Goal: Navigation & Orientation: Find specific page/section

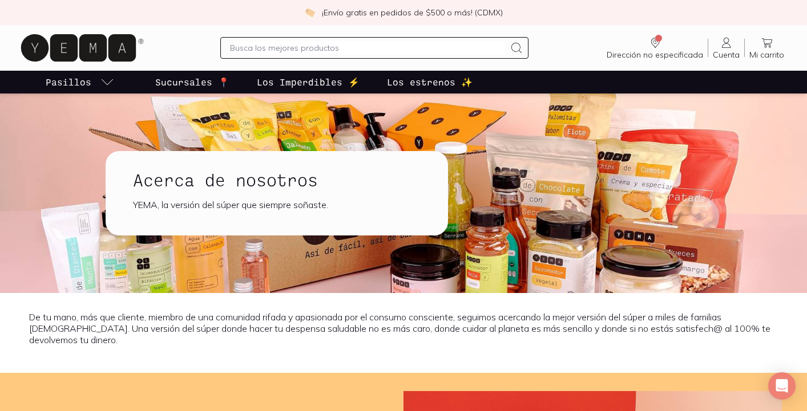
click at [208, 81] on p "Sucursales 📍" at bounding box center [192, 82] width 74 height 14
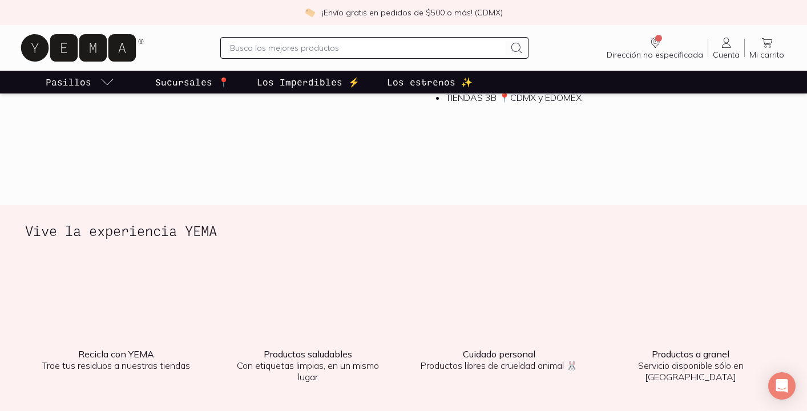
scroll to position [1384, 0]
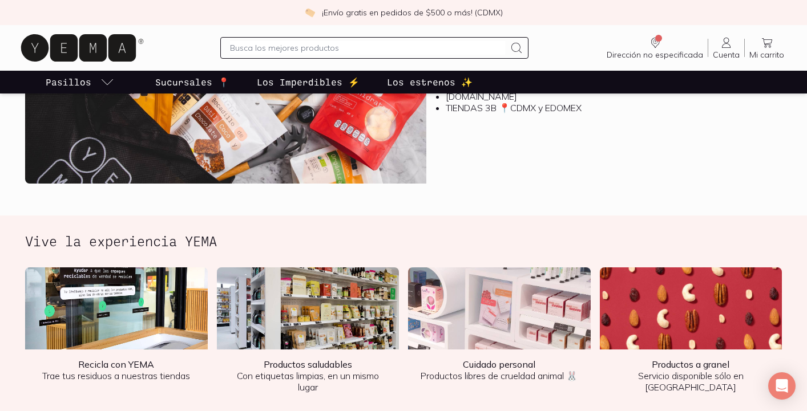
click at [331, 323] on img at bounding box center [308, 309] width 183 height 82
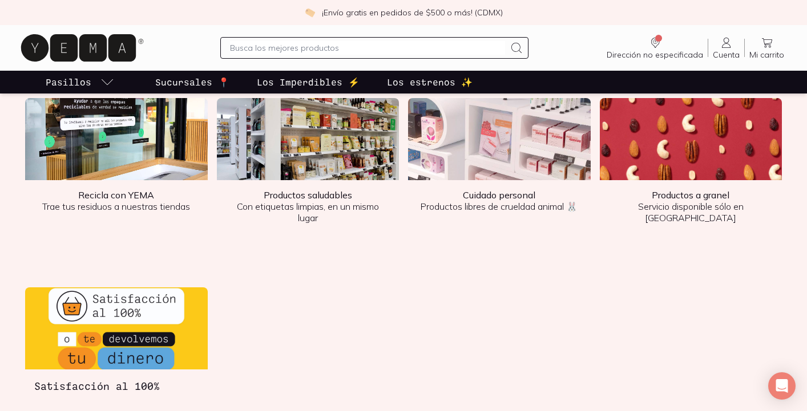
scroll to position [1521, 0]
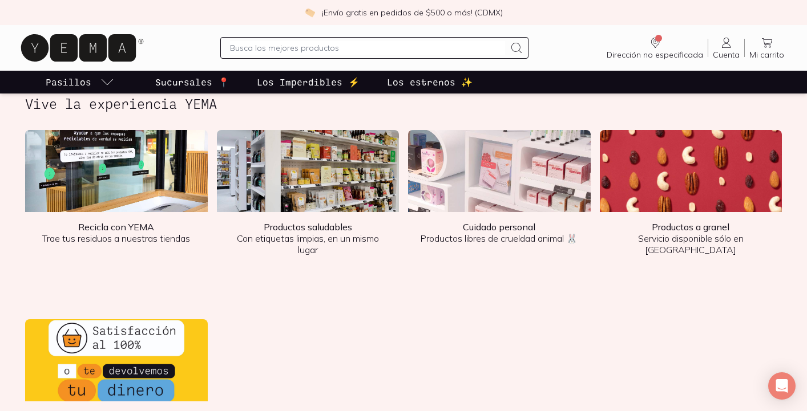
click at [114, 199] on img at bounding box center [116, 171] width 183 height 82
click at [306, 167] on img at bounding box center [308, 171] width 183 height 82
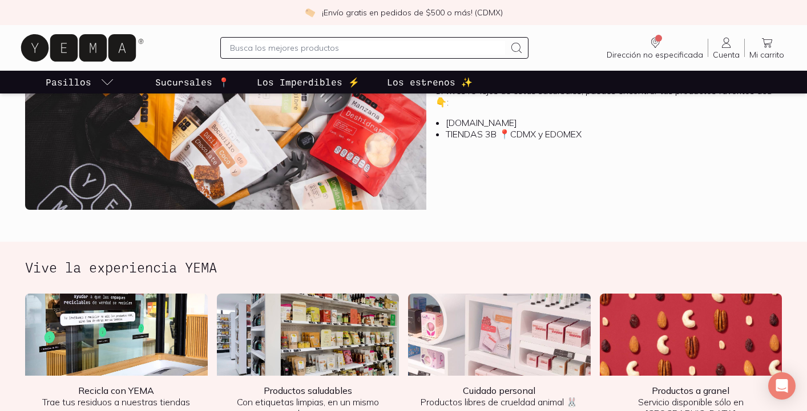
scroll to position [1338, 0]
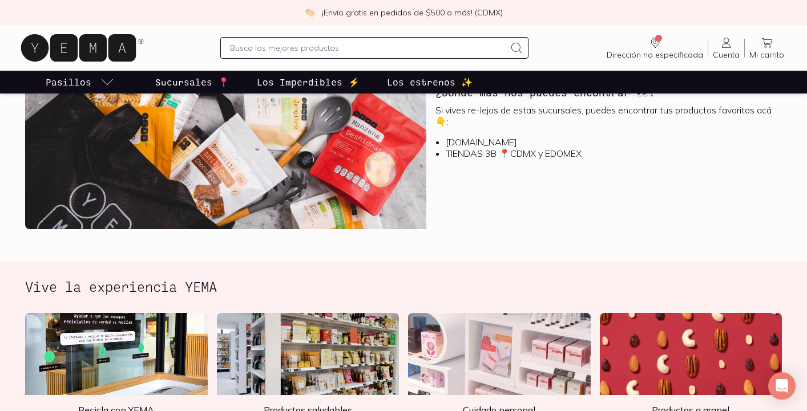
click at [474, 338] on img at bounding box center [499, 354] width 183 height 82
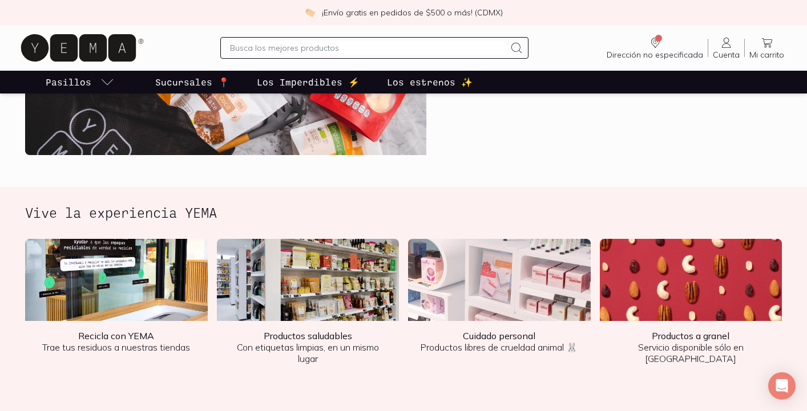
scroll to position [1416, 0]
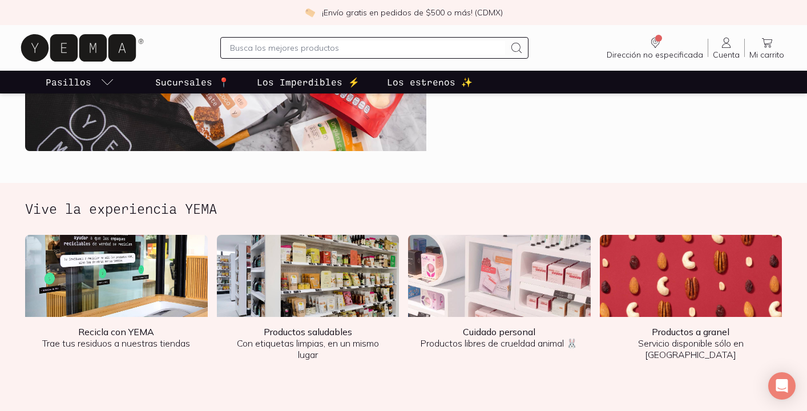
click at [334, 277] on img at bounding box center [308, 276] width 183 height 82
click at [268, 288] on img at bounding box center [308, 276] width 183 height 82
click at [156, 236] on img at bounding box center [116, 276] width 183 height 82
click at [161, 185] on section "Vive la experiencia YEMA Recicla con YEMA Trae tus residuos a nuestras tiendas …" at bounding box center [403, 407] width 807 height 448
click at [177, 203] on h2 "Vive la experiencia YEMA" at bounding box center [121, 208] width 192 height 15
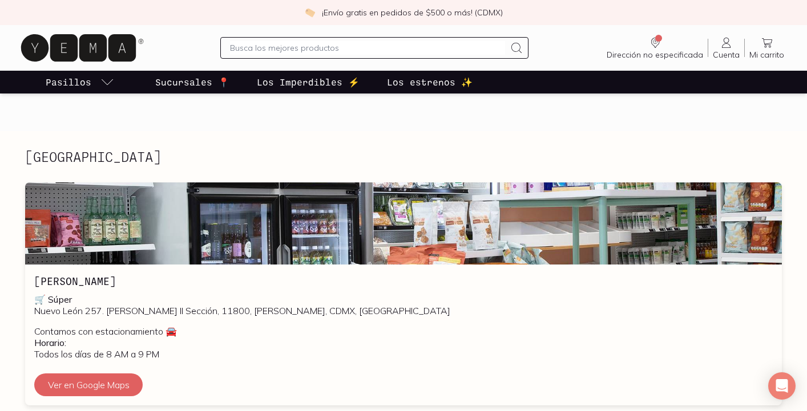
scroll to position [390, 0]
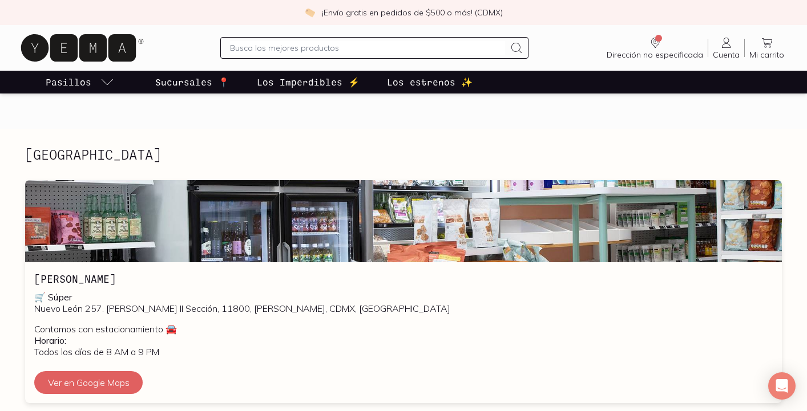
drag, startPoint x: 161, startPoint y: 246, endPoint x: 184, endPoint y: 238, distance: 24.2
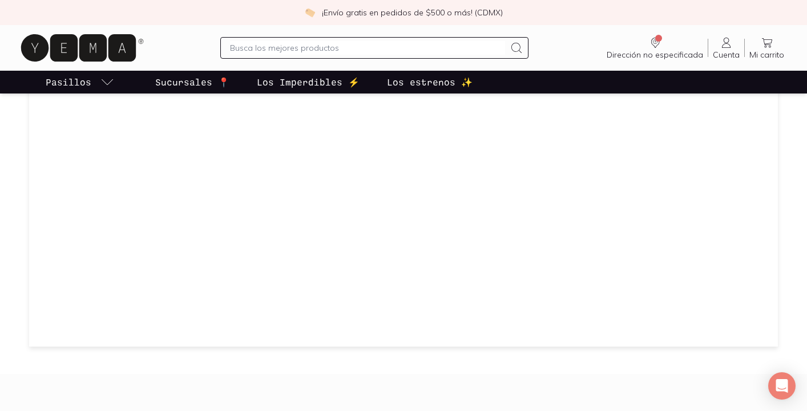
scroll to position [1527, 0]
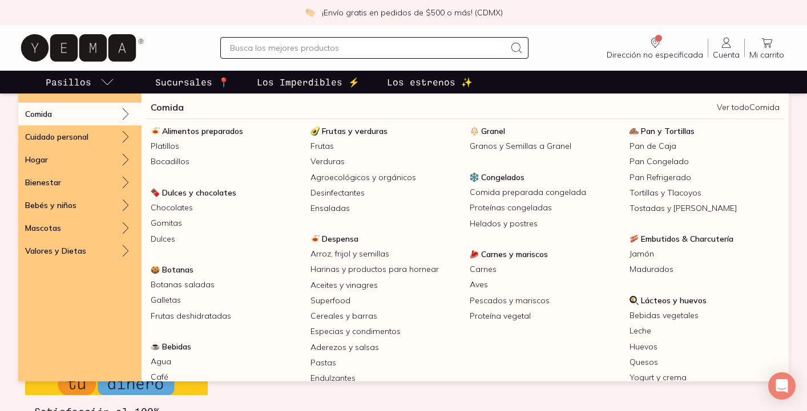
click at [105, 81] on icon "pasillo-todos-link" at bounding box center [107, 82] width 14 height 14
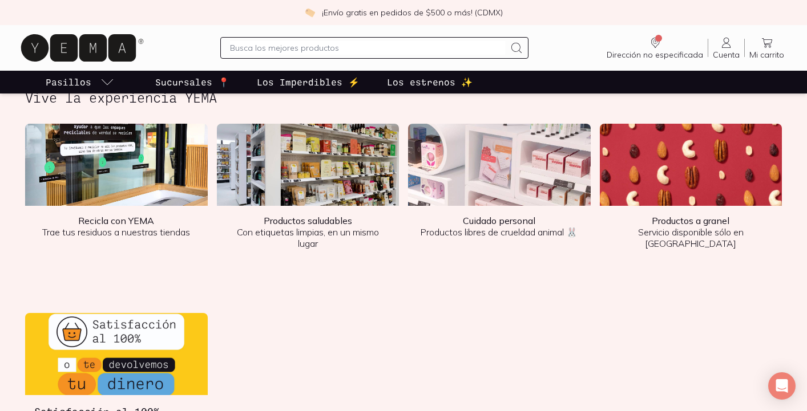
click at [105, 81] on icon "pasillo-todos-link" at bounding box center [107, 82] width 14 height 14
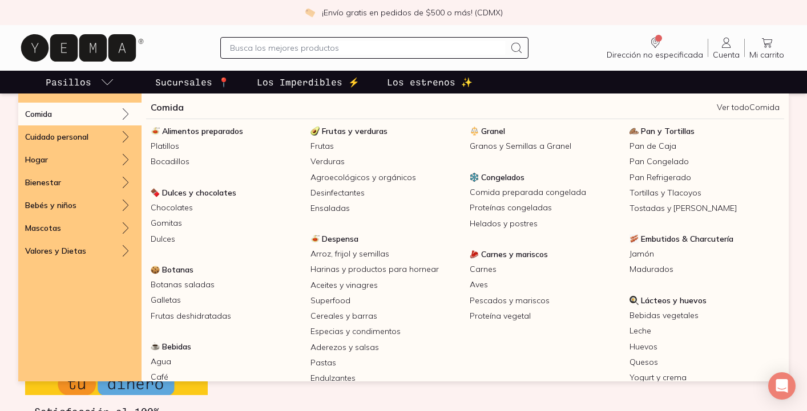
click at [104, 82] on icon "pasillo-todos-link" at bounding box center [107, 82] width 14 height 14
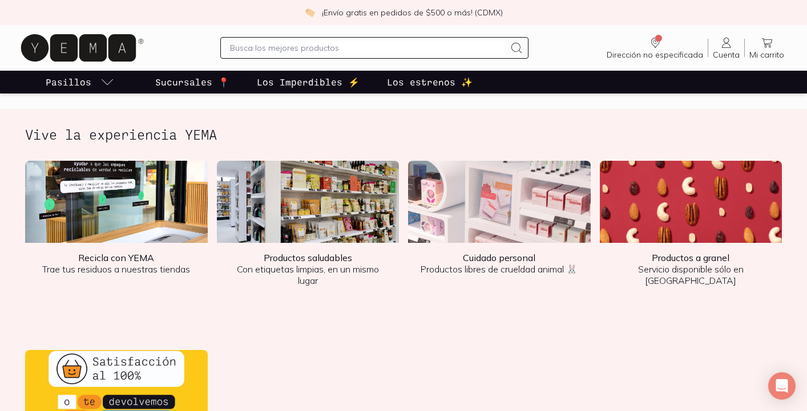
scroll to position [1482, 0]
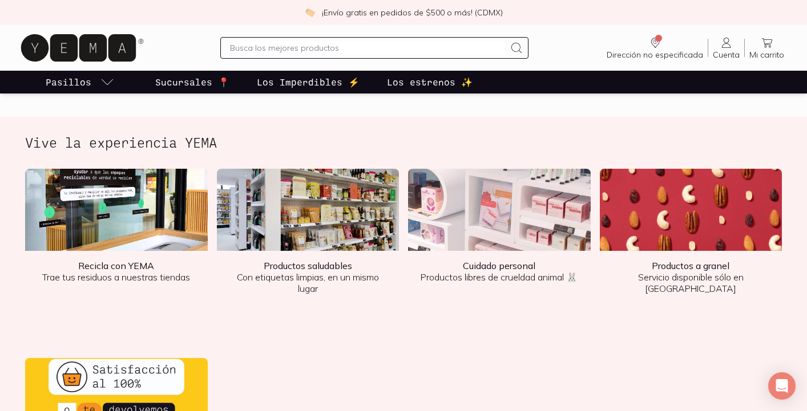
click at [121, 266] on b "Recicla con YEMA" at bounding box center [116, 265] width 76 height 11
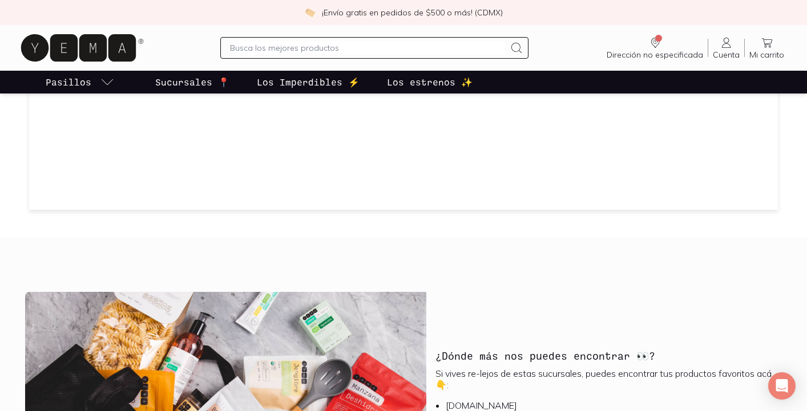
scroll to position [989, 0]
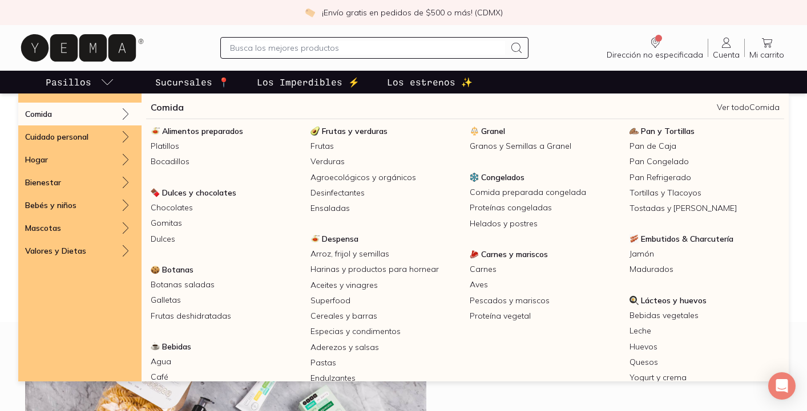
click at [112, 81] on icon "pasillo-todos-link" at bounding box center [107, 82] width 14 height 14
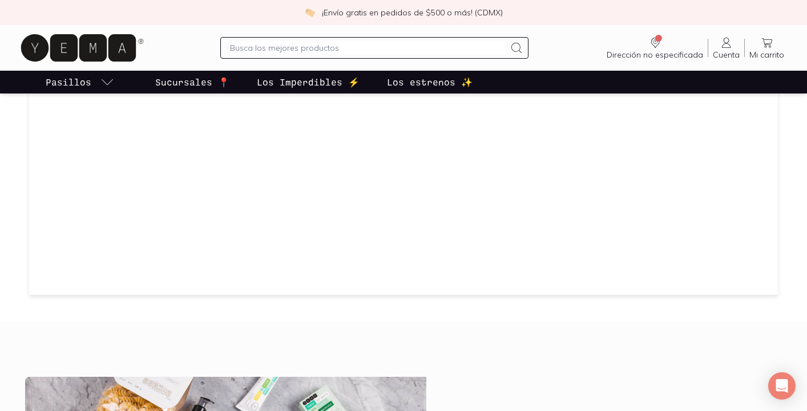
click at [112, 81] on icon "pasillo-todos-link" at bounding box center [107, 82] width 14 height 14
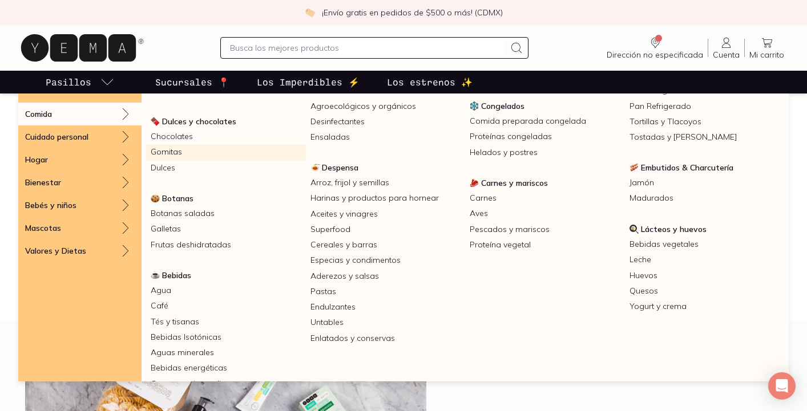
scroll to position [75, 0]
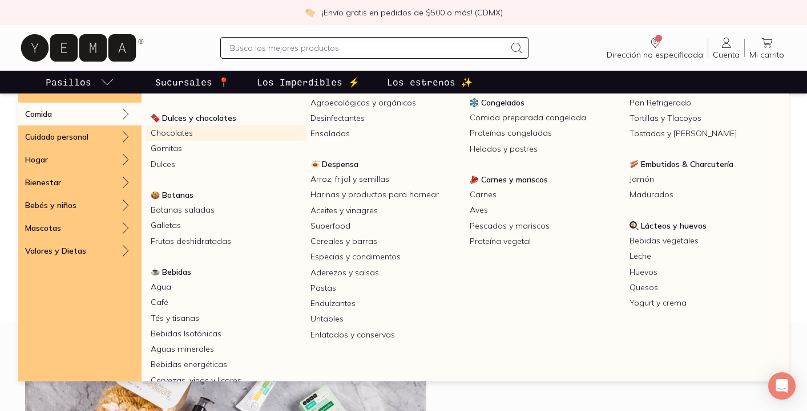
click at [185, 137] on link "Chocolates" at bounding box center [226, 133] width 160 height 15
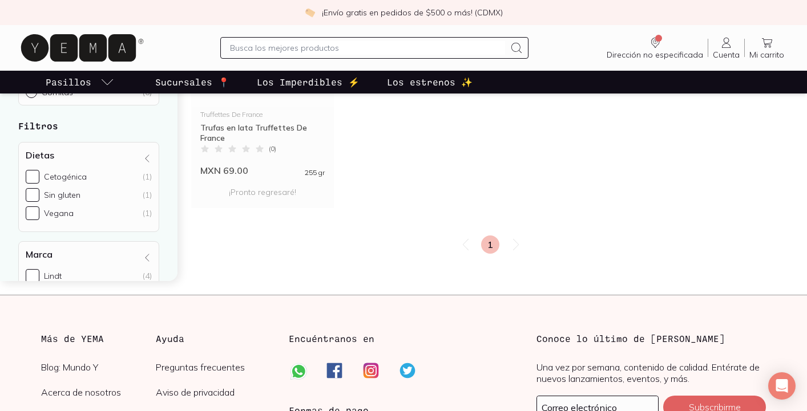
scroll to position [383, 0]
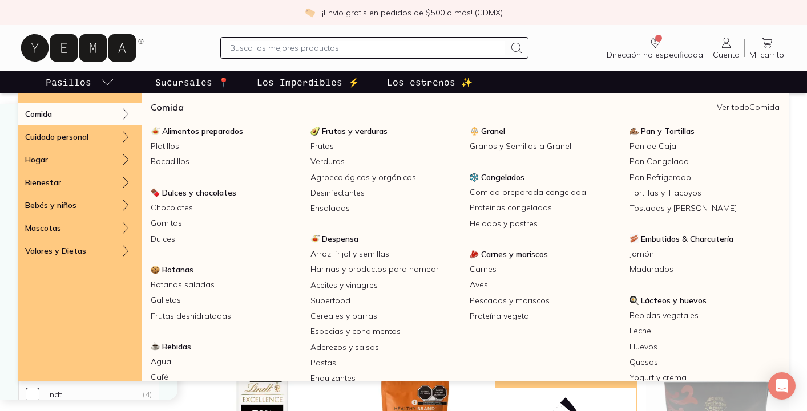
click at [106, 83] on icon "pasillo-todos-link" at bounding box center [107, 82] width 14 height 14
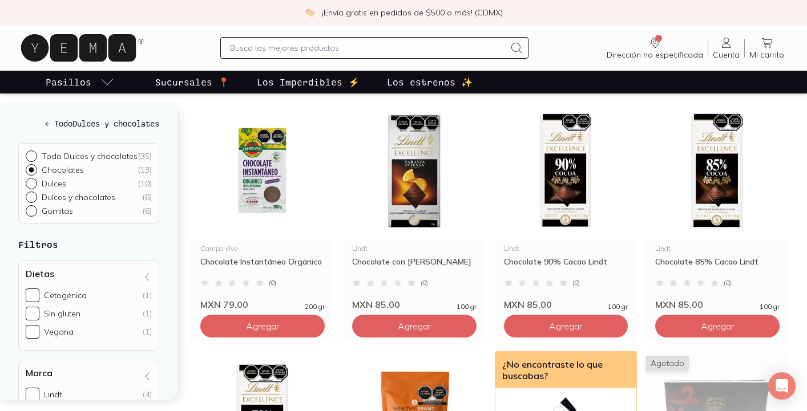
click at [106, 83] on icon "pasillo-todos-link" at bounding box center [107, 82] width 14 height 14
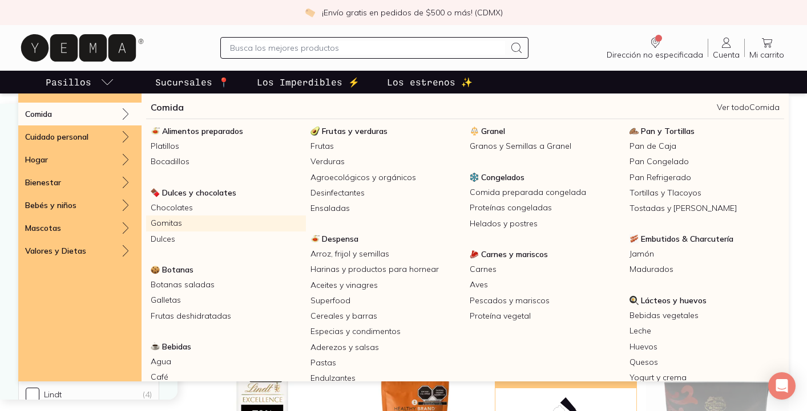
click at [172, 223] on link "Gomitas" at bounding box center [226, 223] width 160 height 15
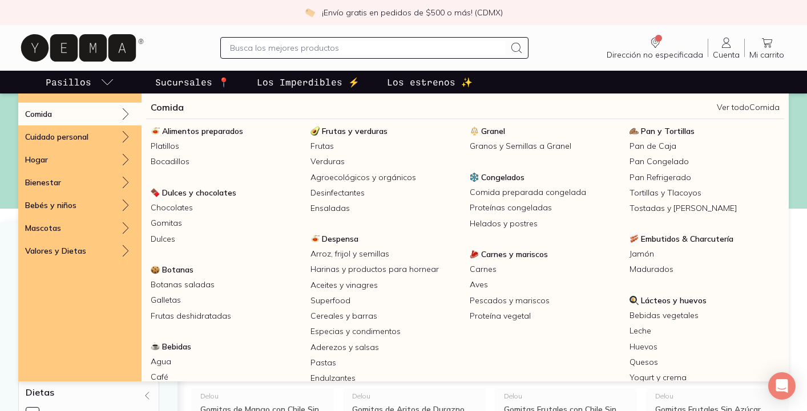
click at [108, 80] on icon "pasillo-todos-link" at bounding box center [107, 82] width 14 height 14
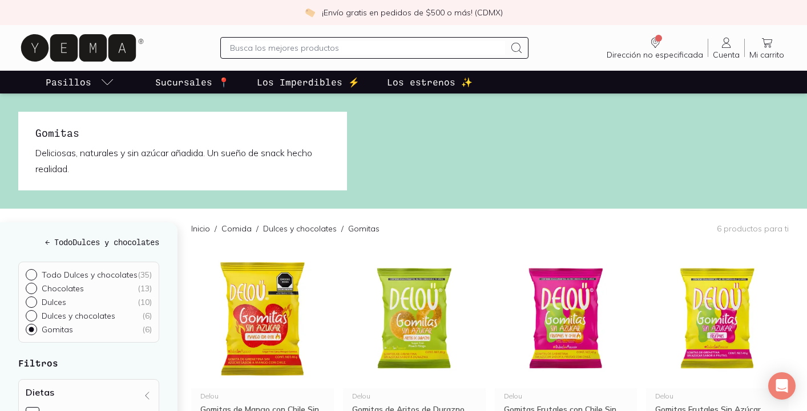
click at [94, 80] on link "Pasillos" at bounding box center [79, 82] width 73 height 23
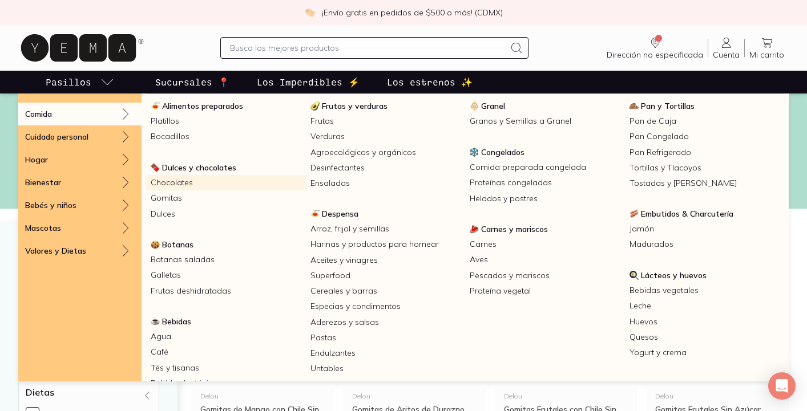
scroll to position [28, 0]
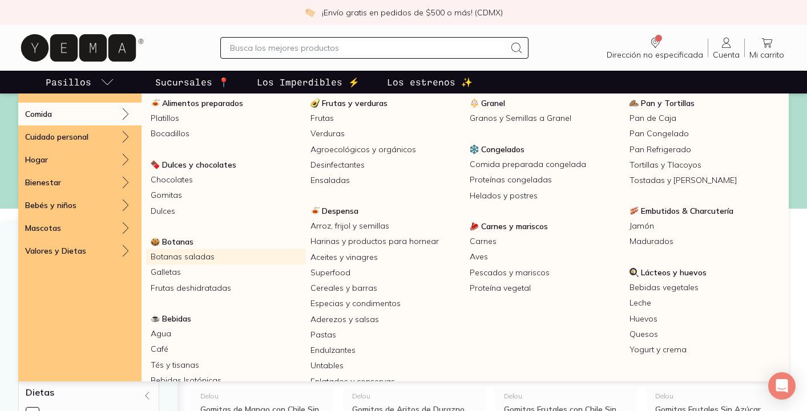
click at [175, 256] on link "Botanas saladas" at bounding box center [226, 256] width 160 height 15
